Goal: Navigation & Orientation: Find specific page/section

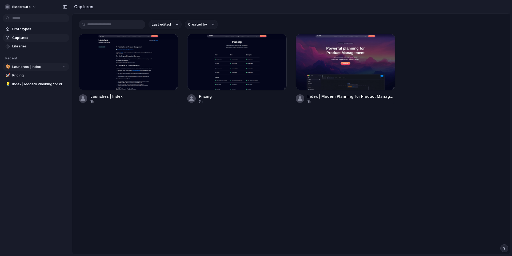
click at [33, 67] on span "Launches | Index" at bounding box center [39, 66] width 55 height 5
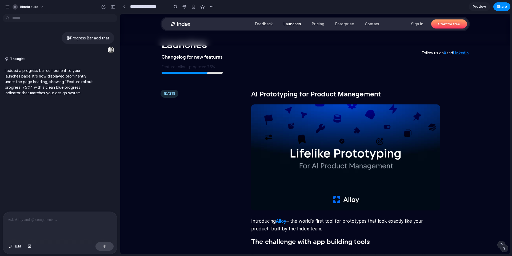
click at [48, 219] on p at bounding box center [60, 220] width 104 height 6
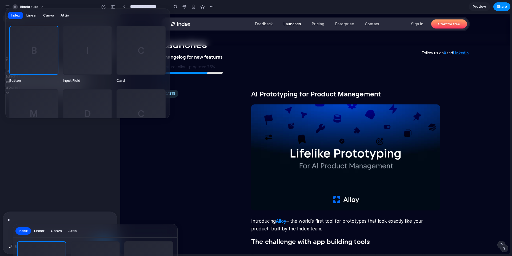
click at [27, 14] on span "Linear" at bounding box center [31, 15] width 10 height 5
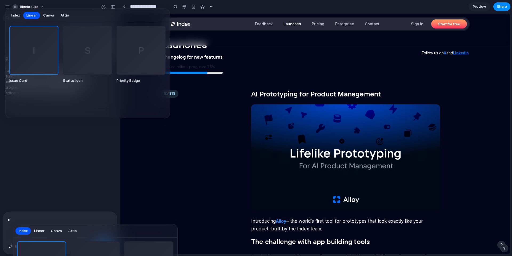
click at [13, 16] on span "Index" at bounding box center [15, 15] width 9 height 5
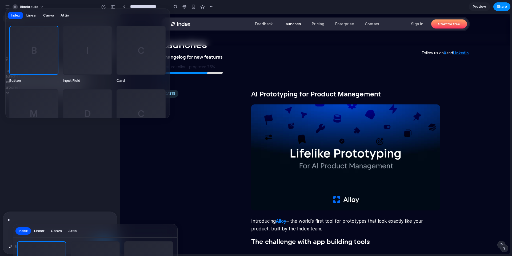
click at [58, 18] on button "Attio" at bounding box center [64, 15] width 15 height 9
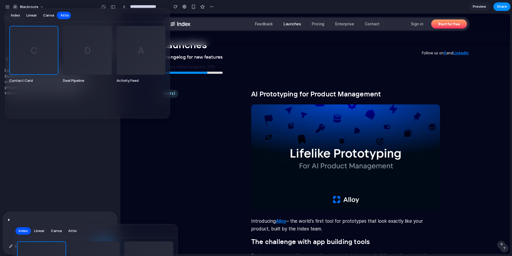
click at [52, 17] on span "Canva" at bounding box center [48, 15] width 11 height 5
click at [62, 14] on span "Attio" at bounding box center [64, 15] width 9 height 5
click at [131, 59] on div "A" at bounding box center [141, 50] width 48 height 48
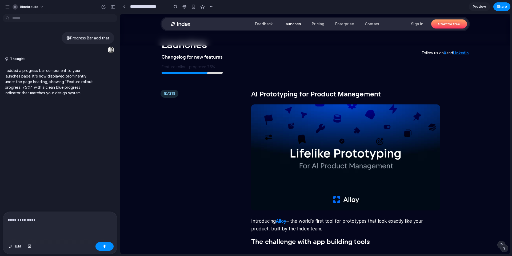
click at [51, 221] on div "**********" at bounding box center [60, 226] width 114 height 28
click at [103, 249] on button "button" at bounding box center [104, 246] width 18 height 9
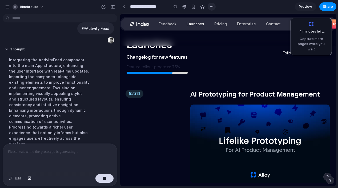
scroll to position [101, 0]
